Goal: Task Accomplishment & Management: Understand process/instructions

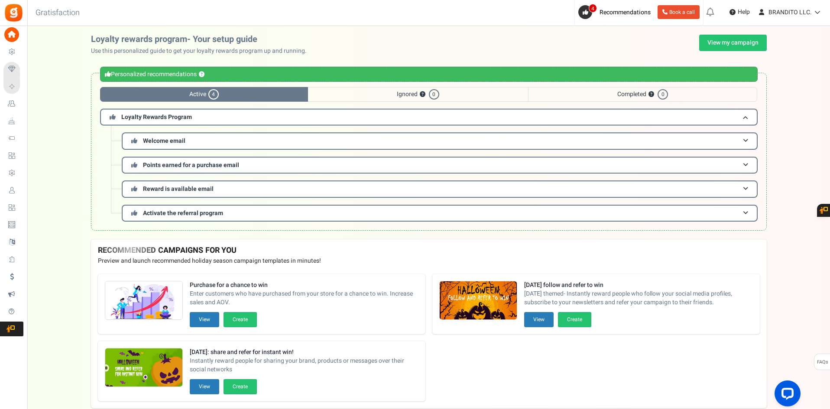
drag, startPoint x: 59, startPoint y: 70, endPoint x: 43, endPoint y: 74, distance: 16.6
click at [43, 74] on div "Loyalty rewards program- Your setup guide Use this personalized guide to get yo…" at bounding box center [428, 137] width 803 height 205
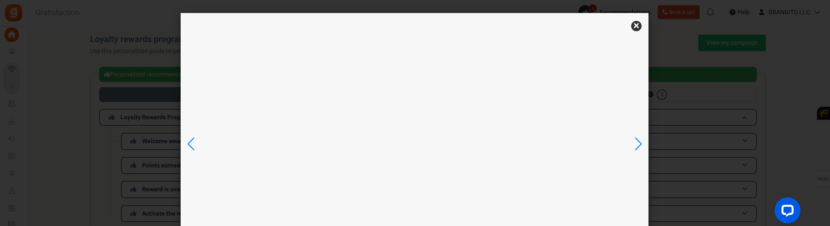
click at [636, 146] on div at bounding box center [638, 143] width 12 height 19
click at [188, 144] on div at bounding box center [191, 143] width 12 height 19
click at [638, 27] on link "×" at bounding box center [636, 26] width 10 height 10
